Goal: Transaction & Acquisition: Purchase product/service

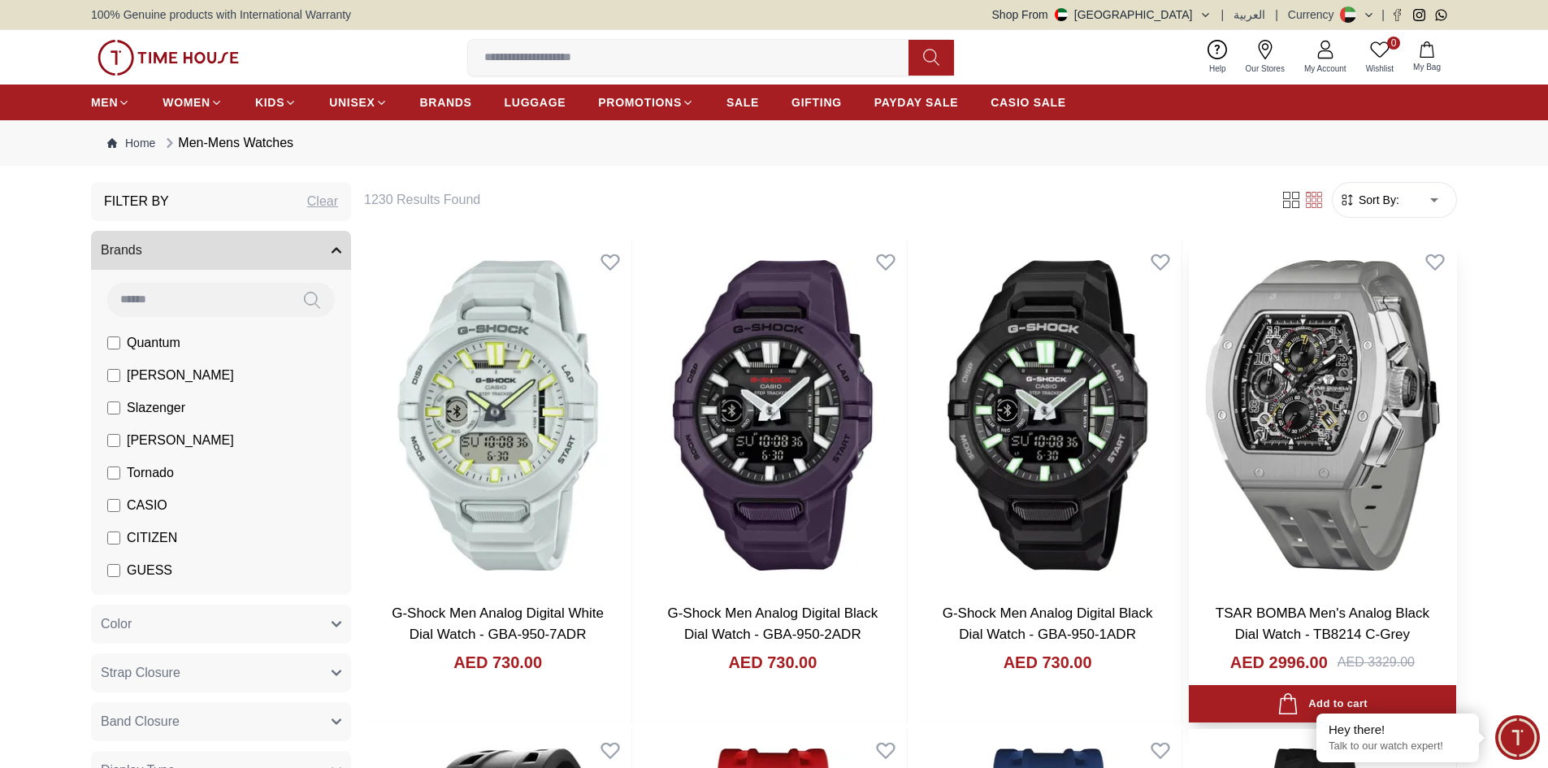
click at [1284, 389] on img at bounding box center [1322, 416] width 267 height 350
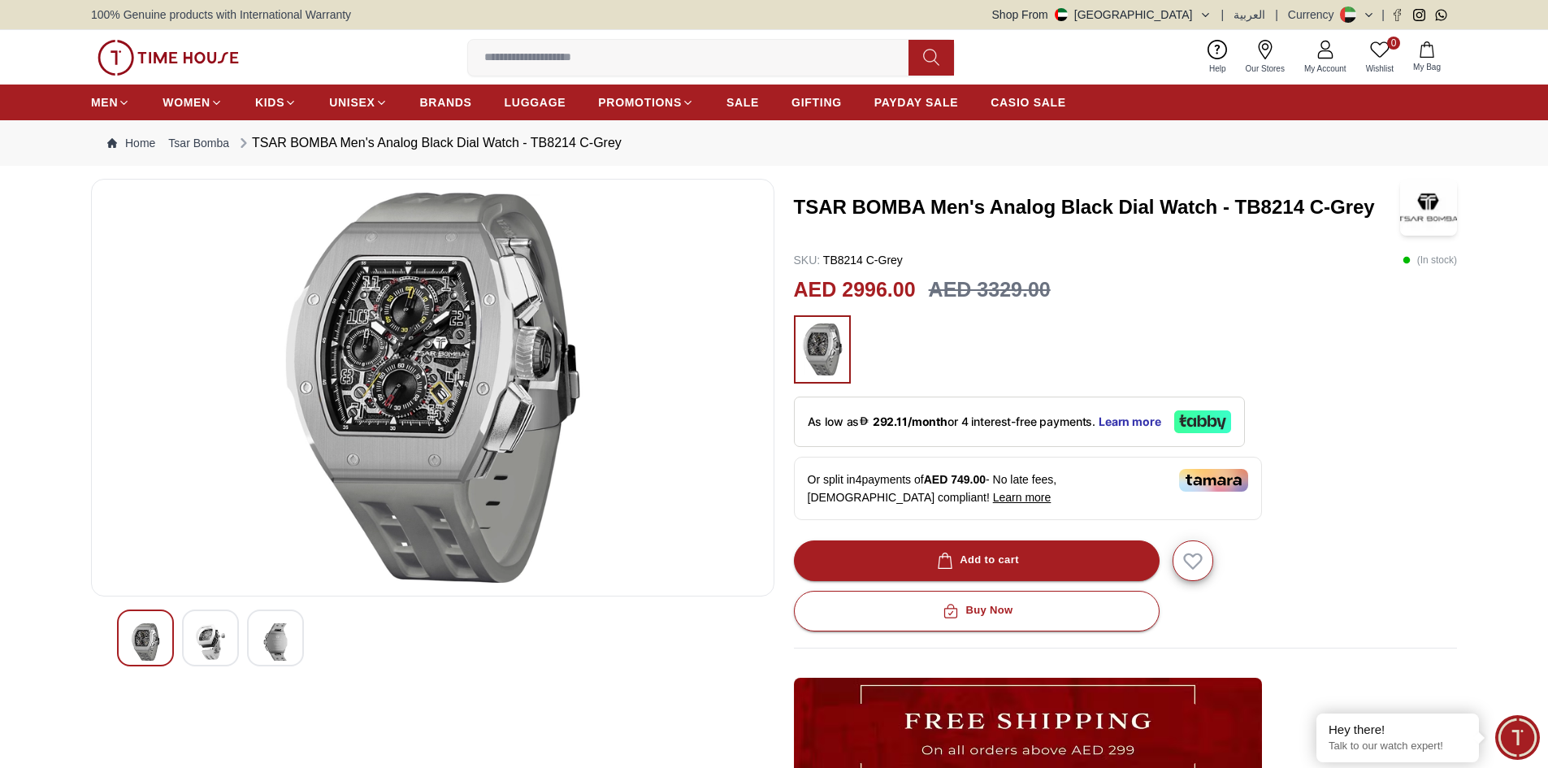
click at [509, 376] on img at bounding box center [433, 388] width 656 height 390
click at [202, 640] on img at bounding box center [210, 641] width 29 height 37
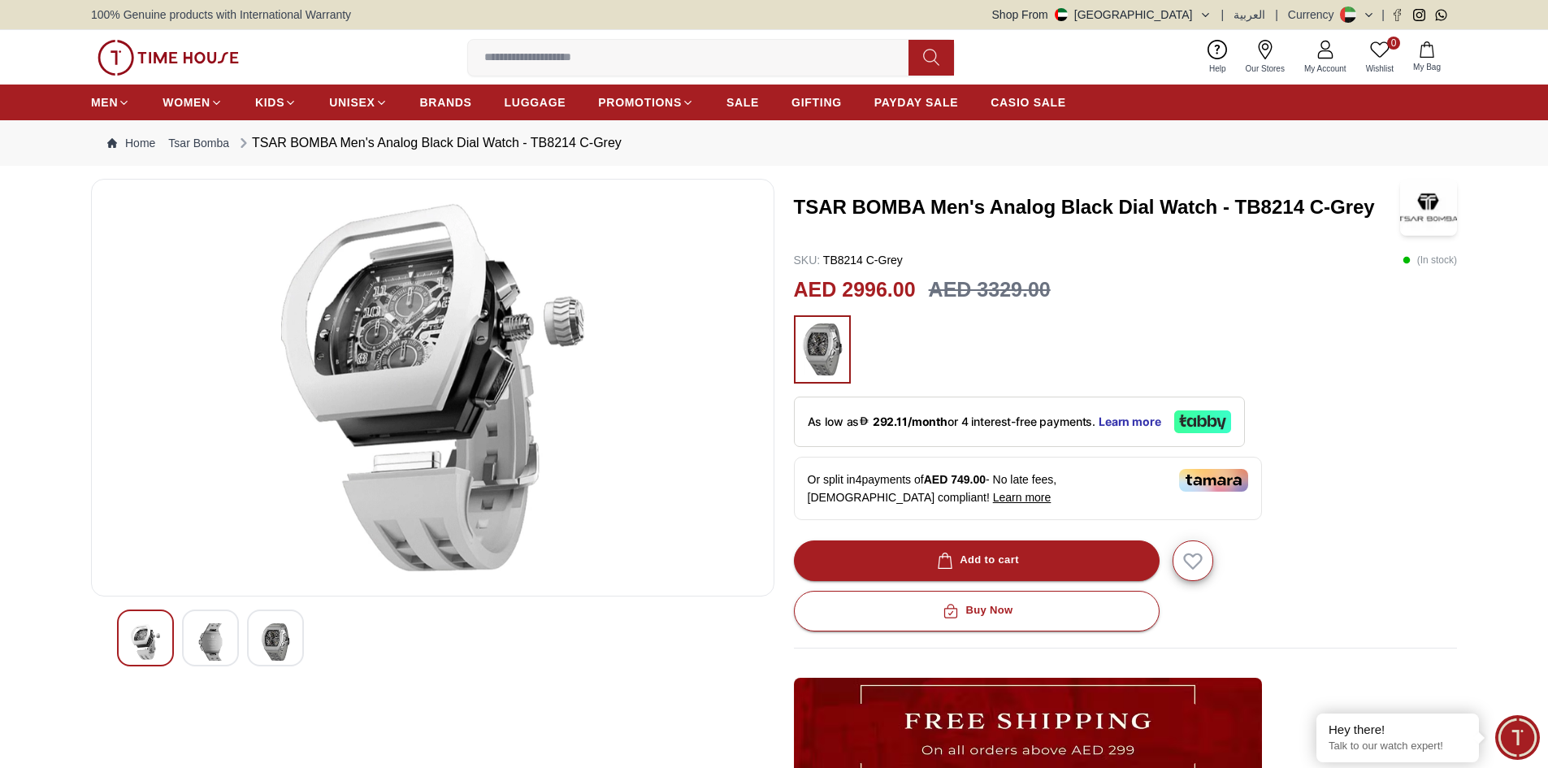
click at [280, 637] on img at bounding box center [275, 641] width 29 height 37
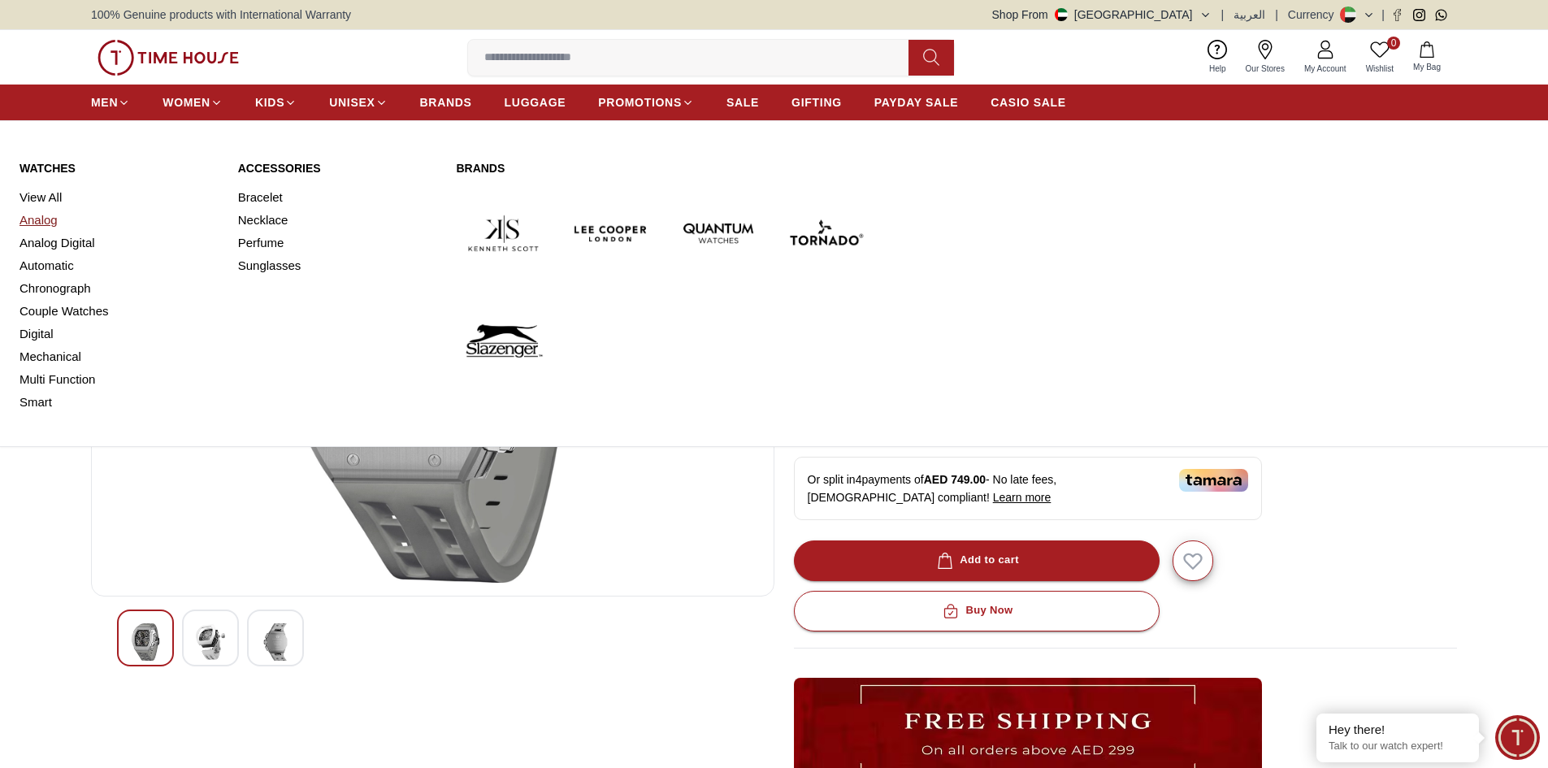
click at [47, 216] on link "Analog" at bounding box center [119, 220] width 199 height 23
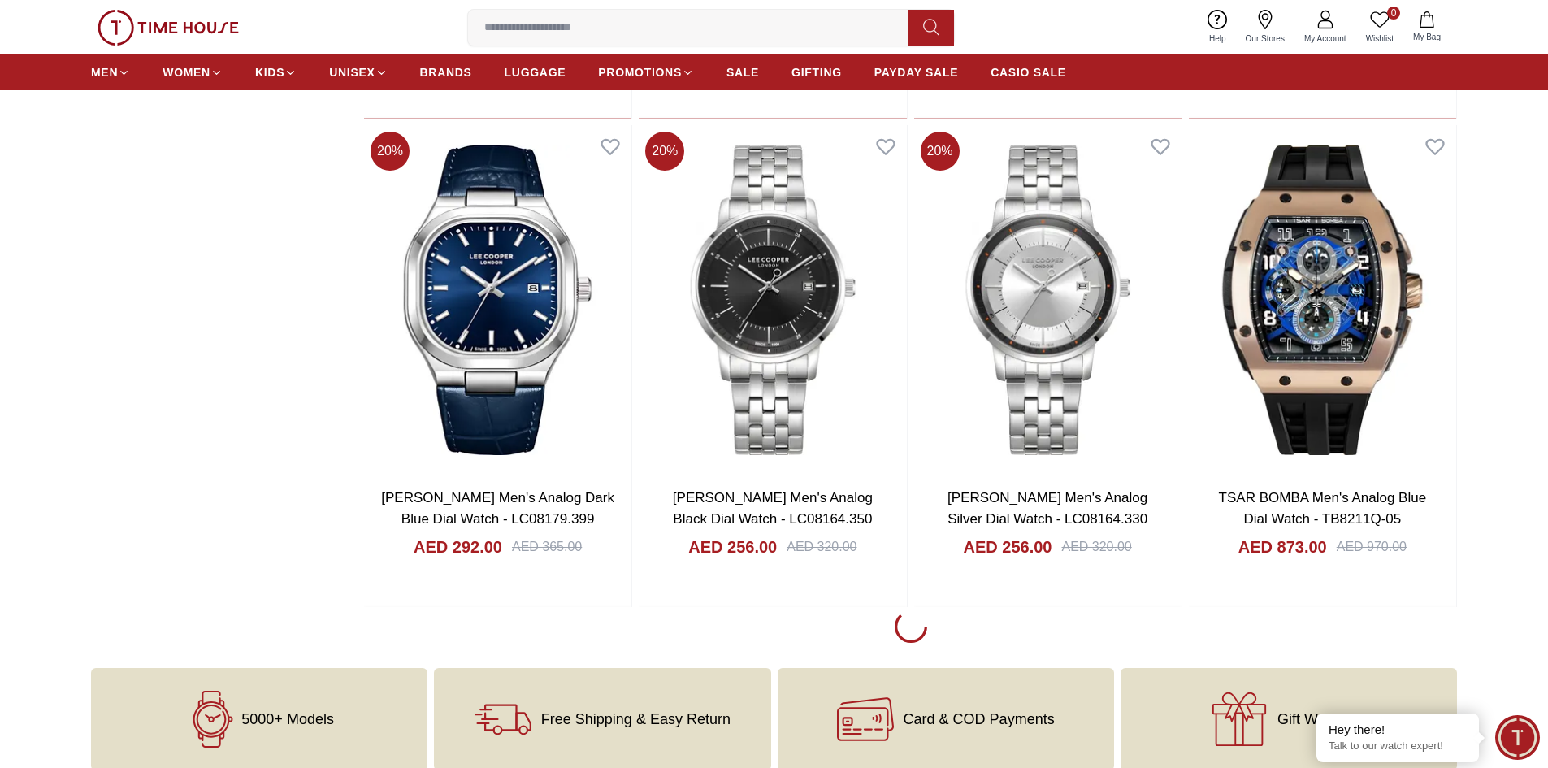
scroll to position [2113, 0]
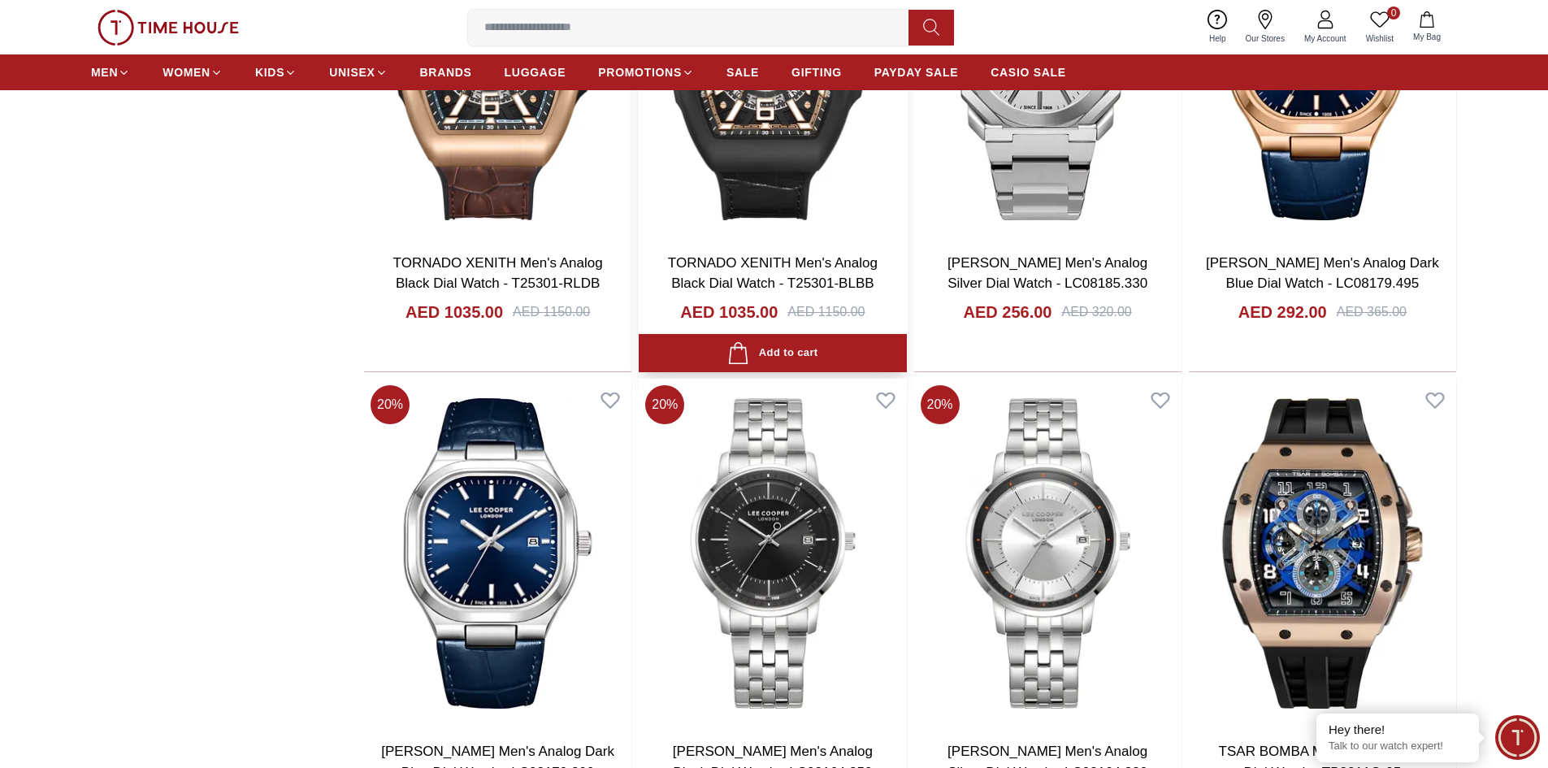
scroll to position [1626, 0]
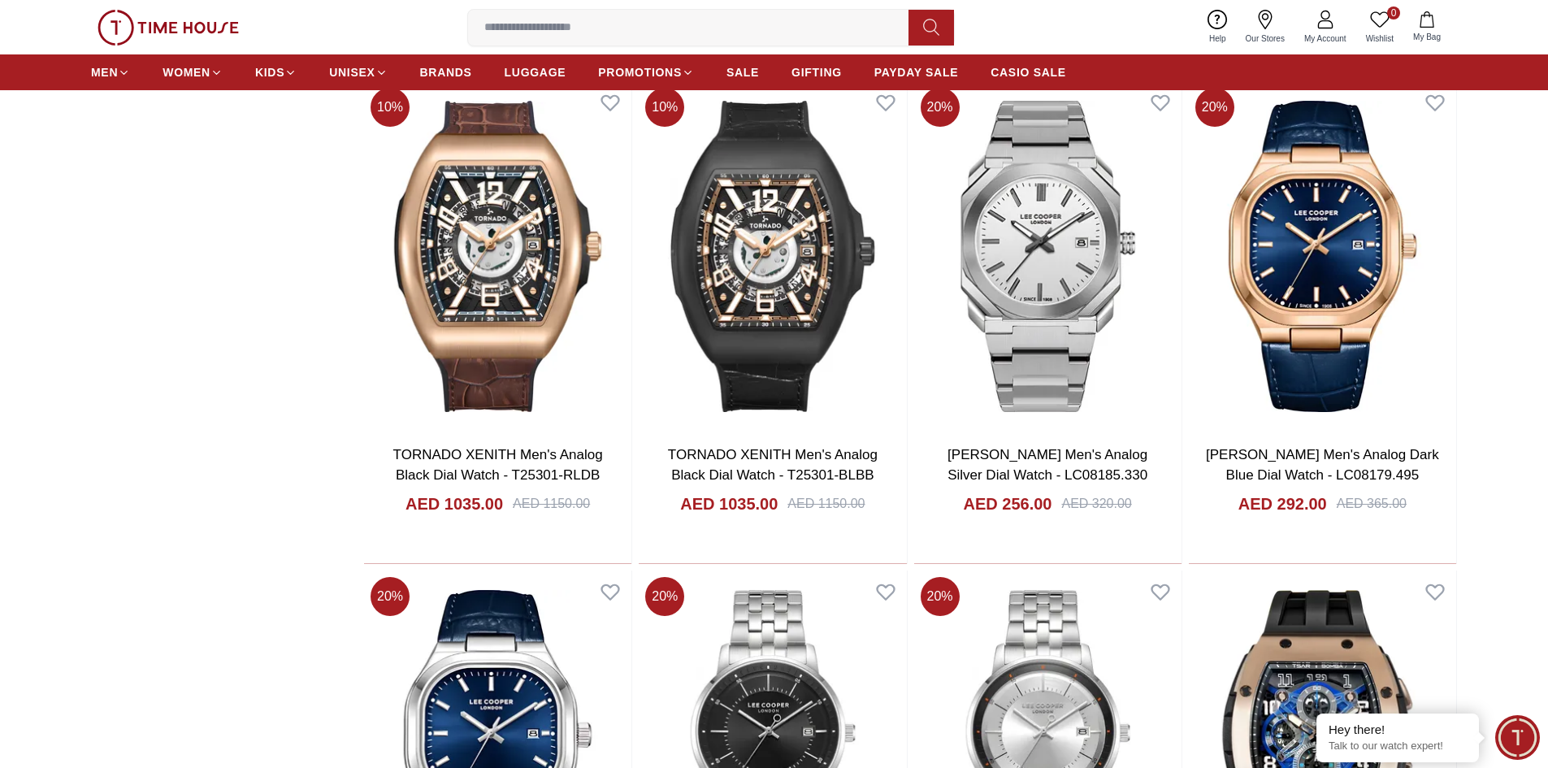
scroll to position [2113, 0]
